Goal: Information Seeking & Learning: Find specific fact

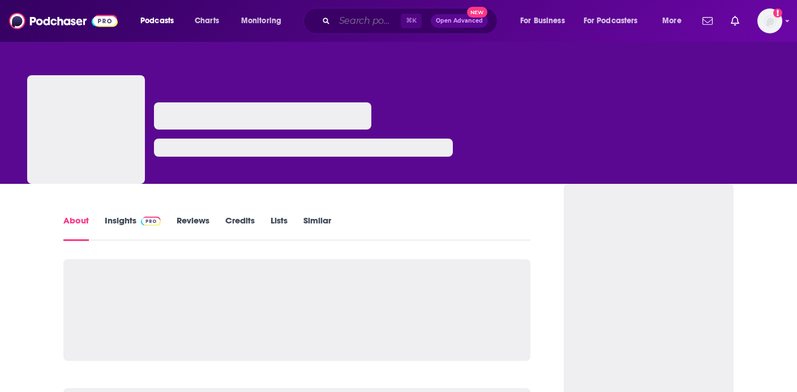
click at [339, 24] on input "Search podcasts, credits, & more..." at bounding box center [367, 21] width 66 height 18
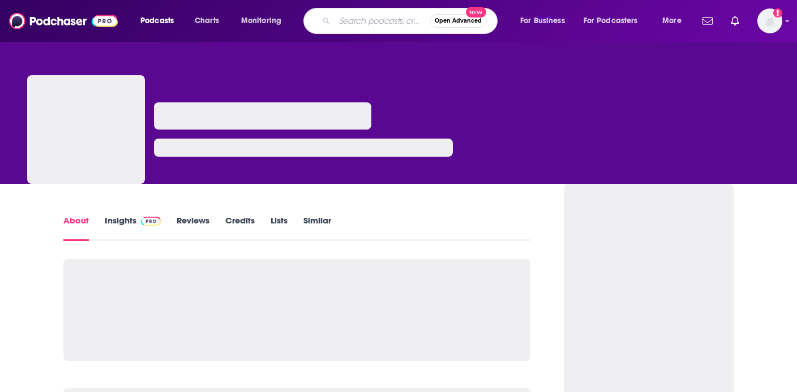
paste input "The Real Deal of Parenting: [PERSON_NAME] and [PERSON_NAME]"
type input "The Real Deal of Parenting: [PERSON_NAME] and [PERSON_NAME]"
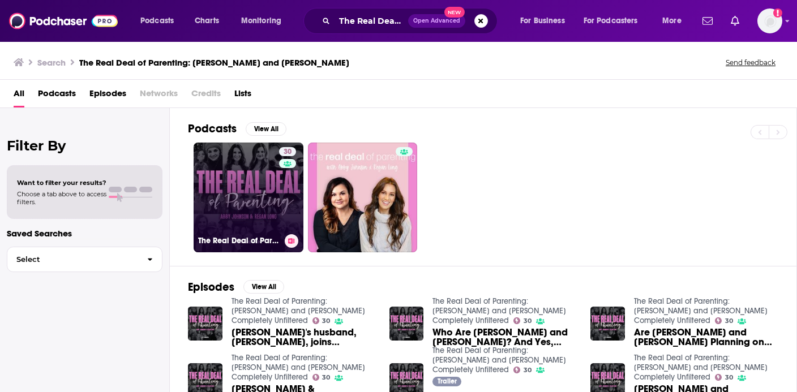
click at [259, 200] on link "30 The Real Deal of Parenting: [PERSON_NAME] and [PERSON_NAME] Completely Unfil…" at bounding box center [248, 198] width 110 height 110
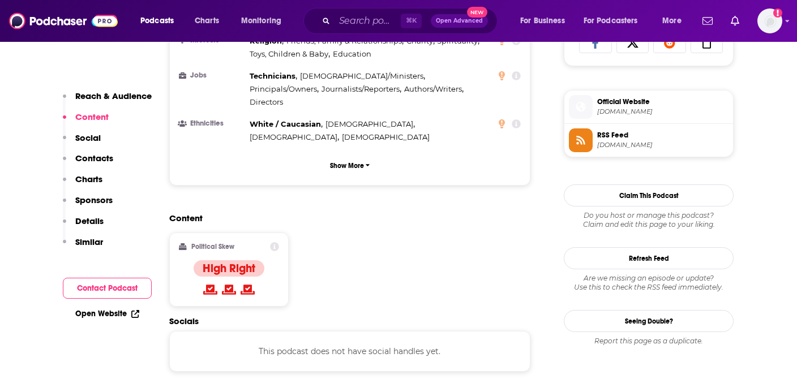
scroll to position [781, 0]
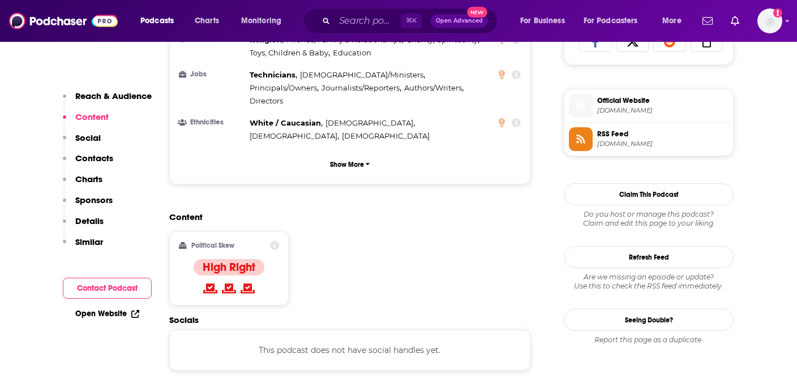
click at [623, 111] on span "[DOMAIN_NAME]" at bounding box center [662, 110] width 131 height 8
